Goal: Information Seeking & Learning: Check status

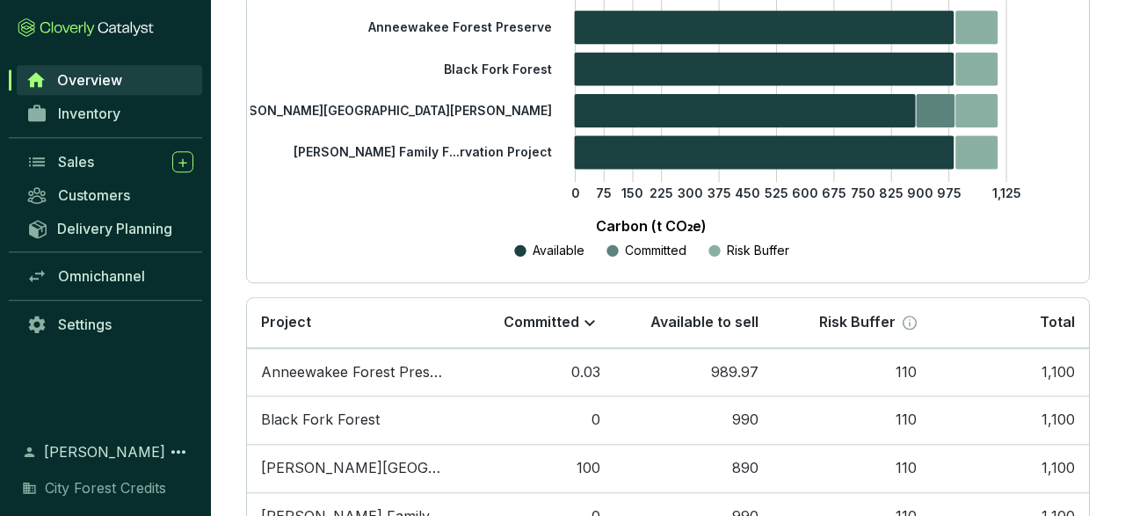
scroll to position [466, 0]
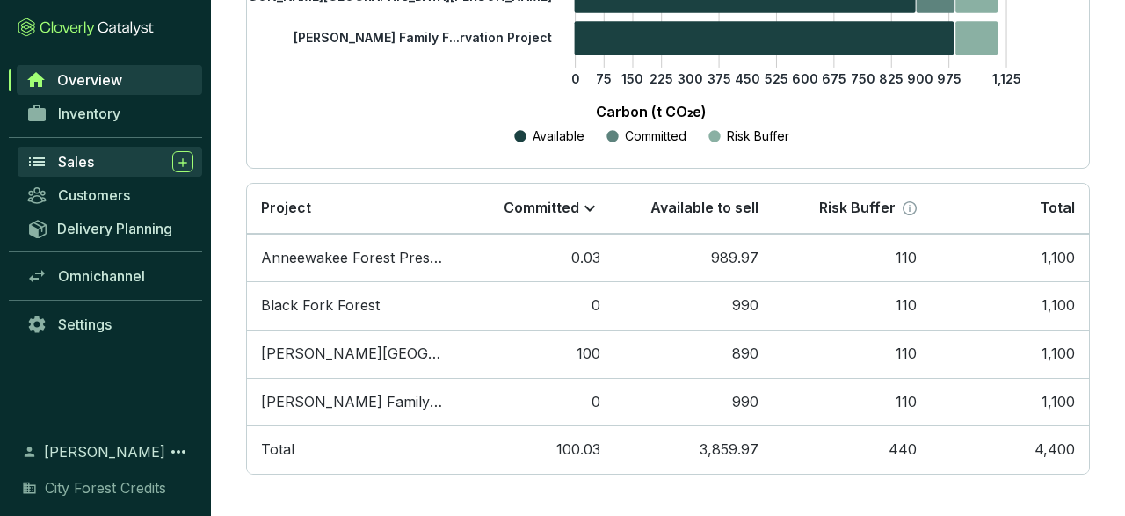
click at [78, 160] on span "Sales" at bounding box center [76, 162] width 36 height 18
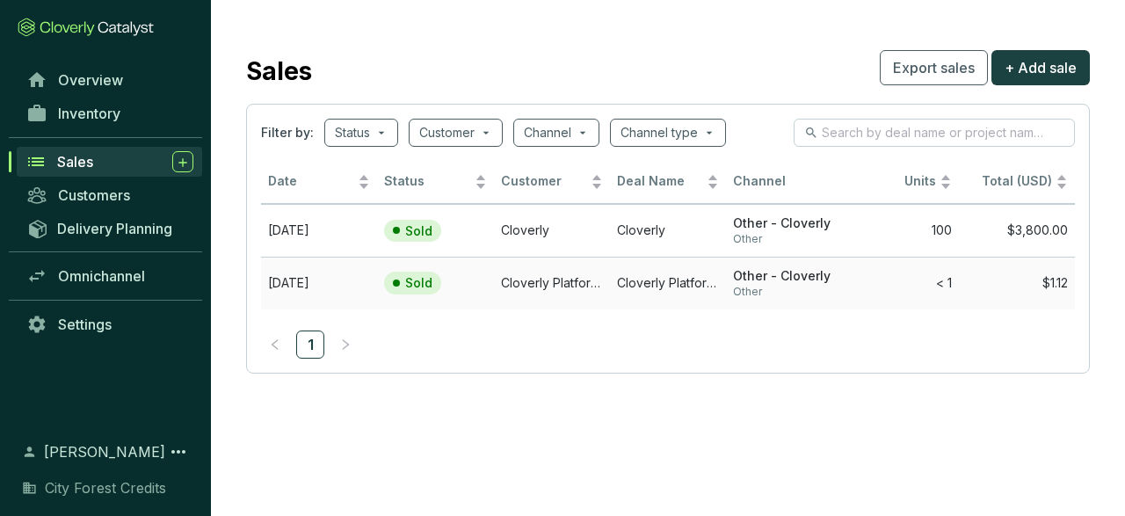
click at [535, 279] on td "Cloverly Platform Buyer" at bounding box center [552, 283] width 116 height 53
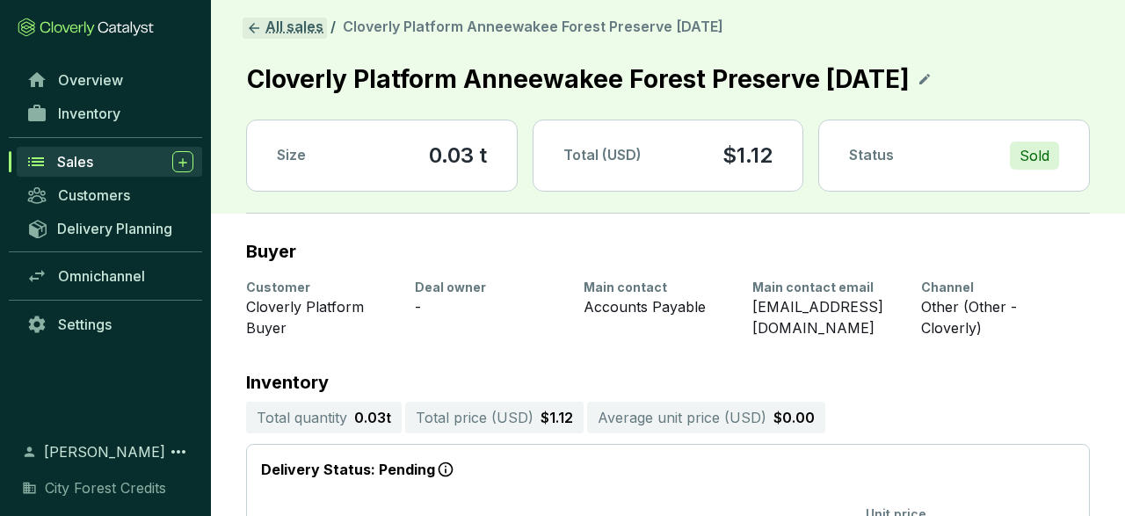
click at [256, 29] on icon at bounding box center [254, 28] width 16 height 16
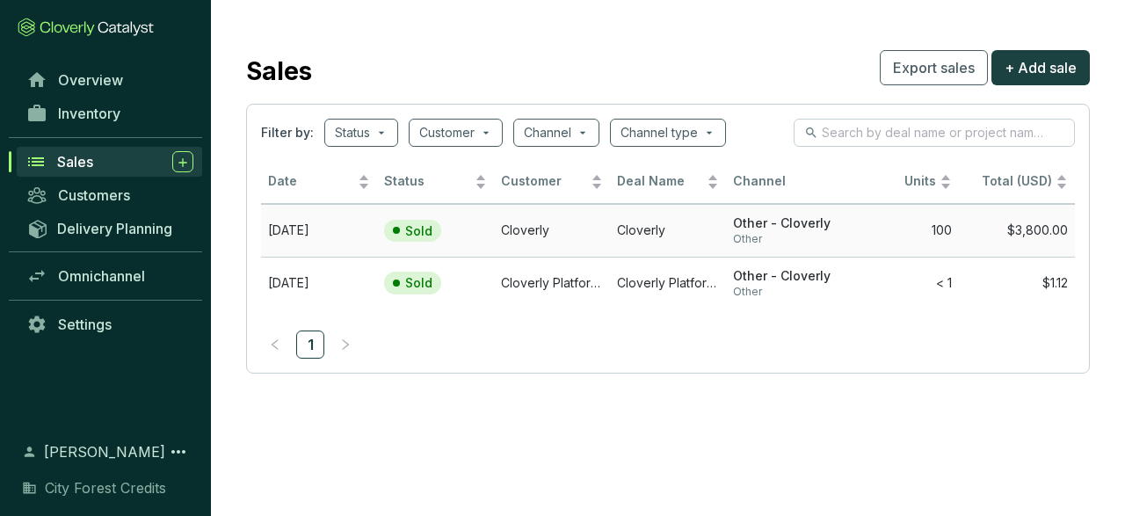
click at [527, 226] on td "Cloverly" at bounding box center [552, 230] width 116 height 53
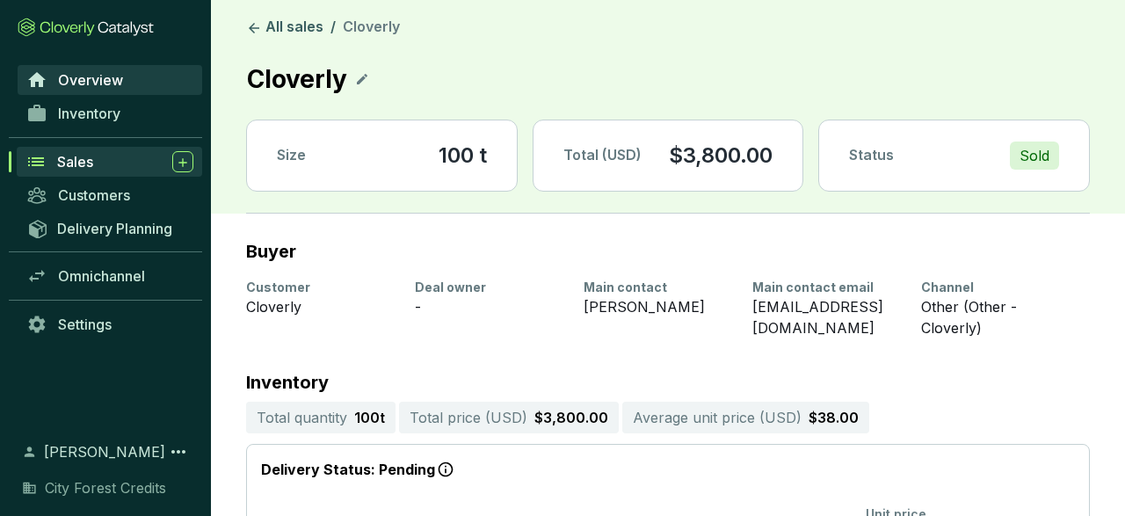
click at [87, 76] on span "Overview" at bounding box center [90, 80] width 65 height 18
